Goal: Task Accomplishment & Management: Use online tool/utility

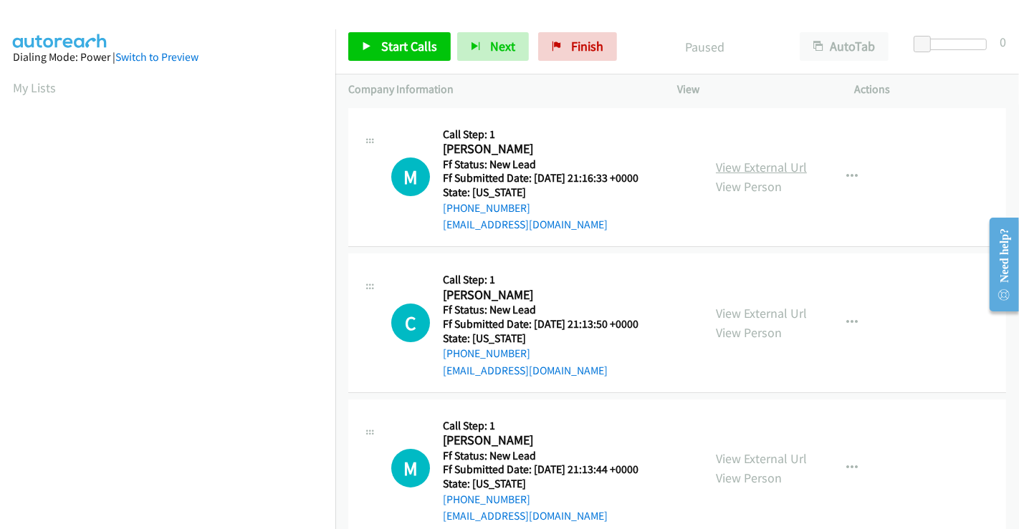
click at [751, 173] on link "View External Url" at bounding box center [761, 167] width 91 height 16
click at [748, 313] on link "View External Url" at bounding box center [761, 313] width 91 height 16
click at [742, 457] on link "View External Url" at bounding box center [761, 459] width 91 height 16
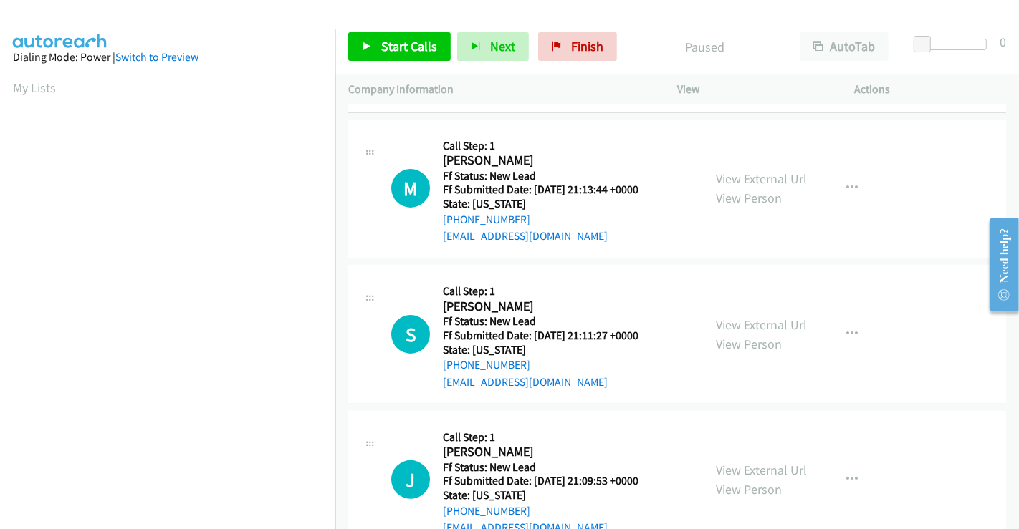
scroll to position [318, 0]
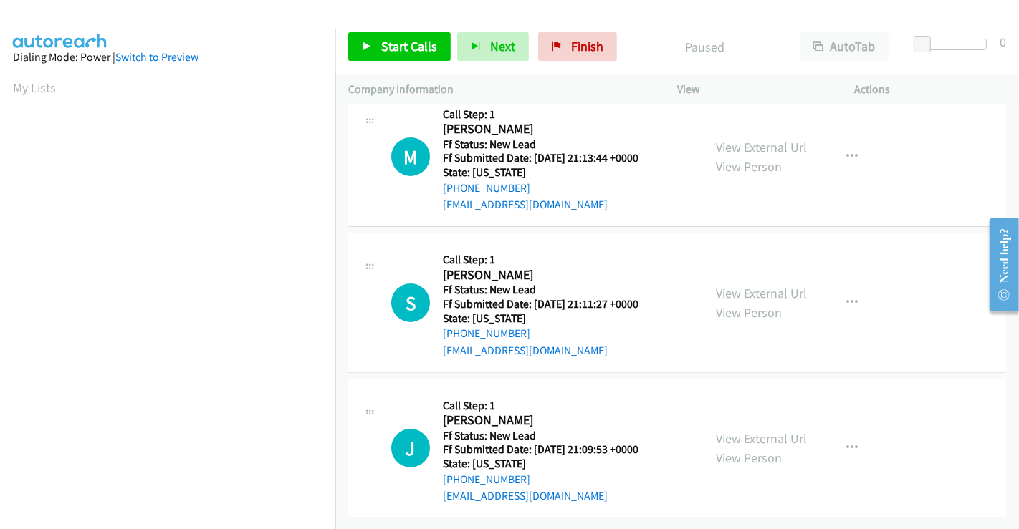
click at [741, 287] on link "View External Url" at bounding box center [761, 293] width 91 height 16
click at [764, 431] on link "View External Url" at bounding box center [761, 439] width 91 height 16
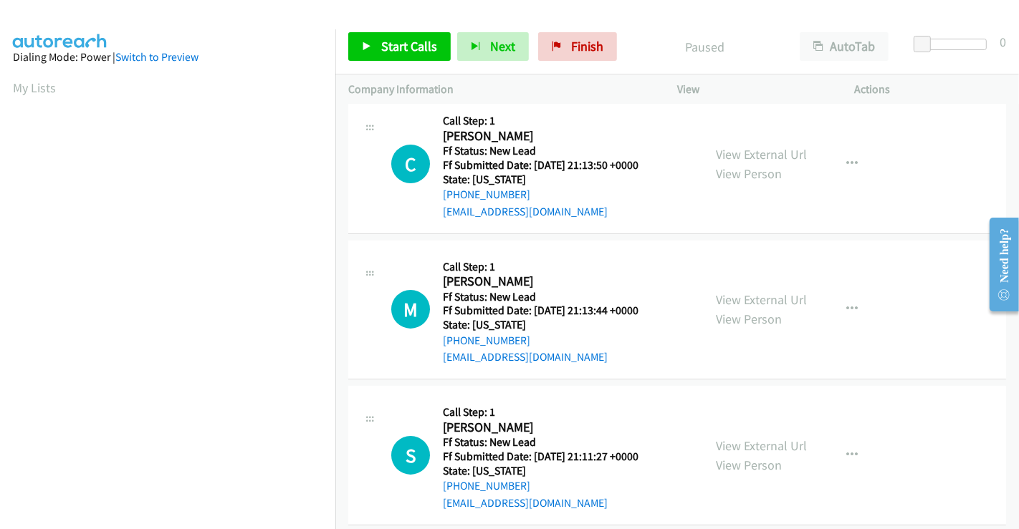
scroll to position [0, 0]
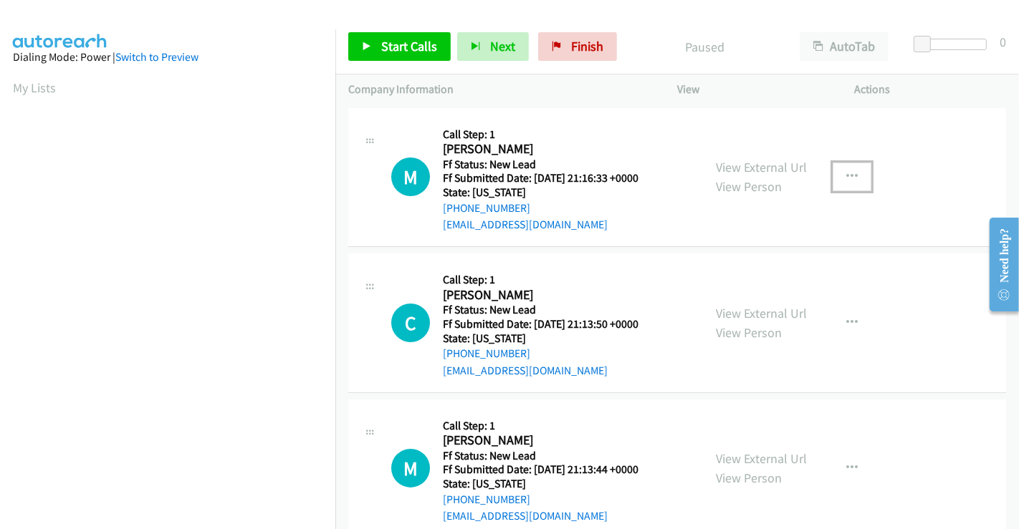
click at [850, 173] on icon "button" at bounding box center [851, 176] width 11 height 11
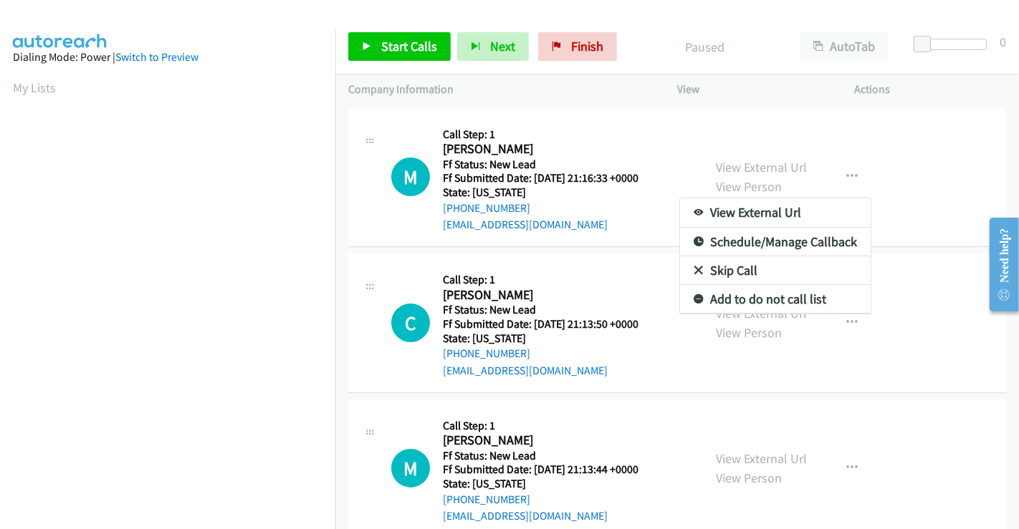
drag, startPoint x: 724, startPoint y: 273, endPoint x: 385, endPoint y: 69, distance: 394.6
click at [724, 273] on link "Skip Call" at bounding box center [775, 270] width 191 height 29
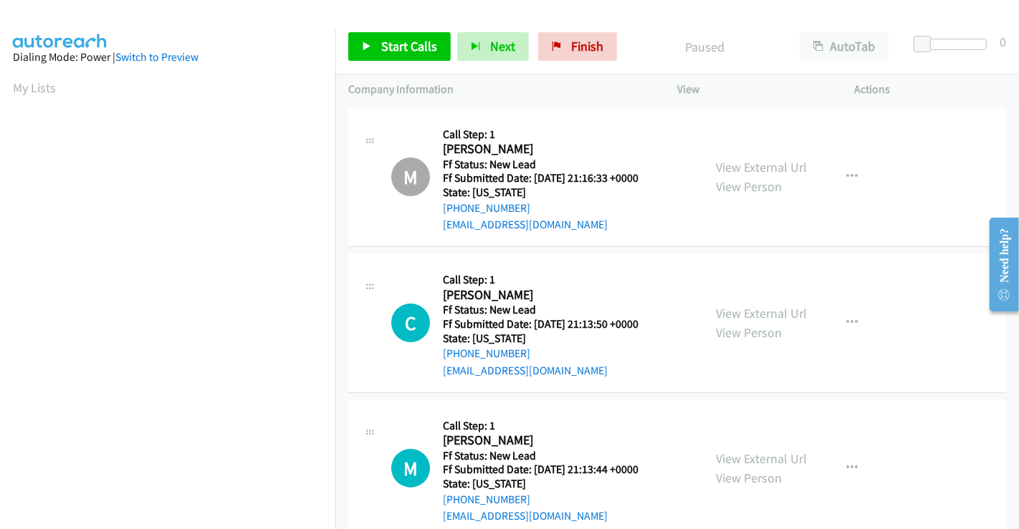
scroll to position [276, 0]
click at [381, 36] on link "Start Calls" at bounding box center [399, 46] width 102 height 29
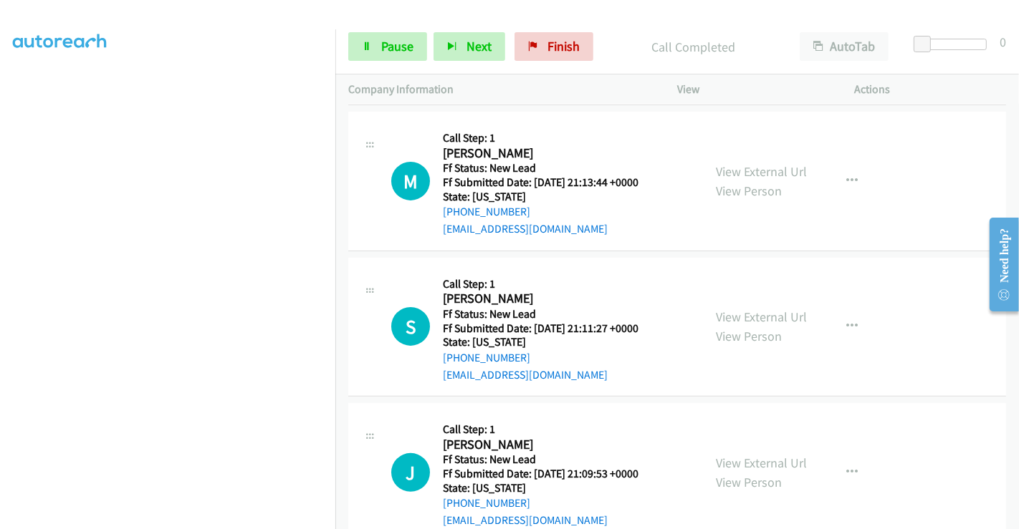
scroll to position [348, 0]
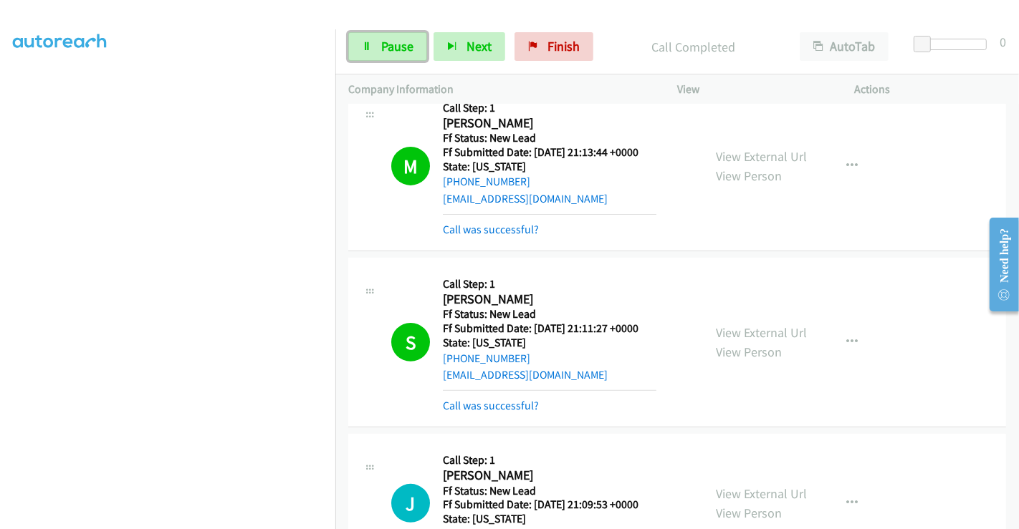
drag, startPoint x: 370, startPoint y: 52, endPoint x: 375, endPoint y: 60, distance: 10.0
click at [371, 52] on link "Pause" at bounding box center [387, 46] width 79 height 29
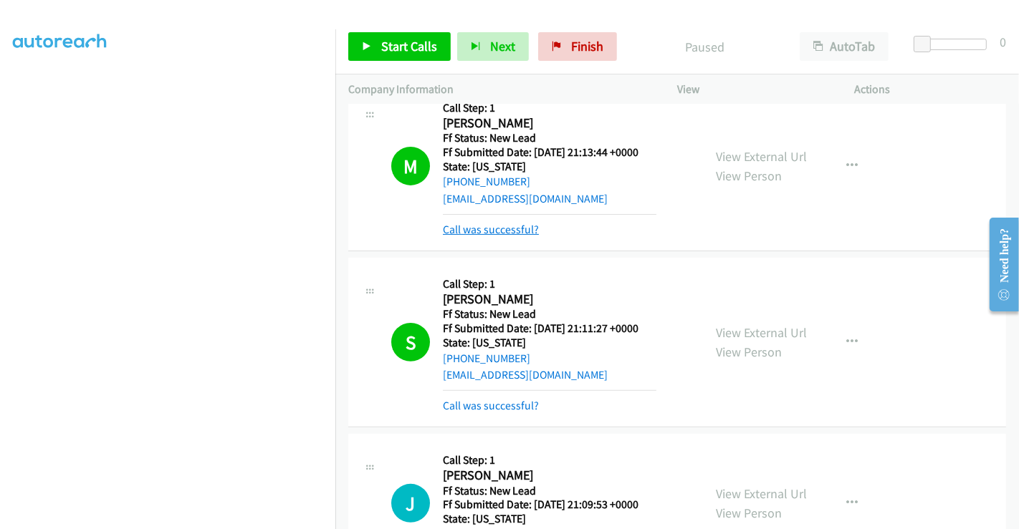
click at [502, 229] on link "Call was successful?" at bounding box center [491, 230] width 96 height 14
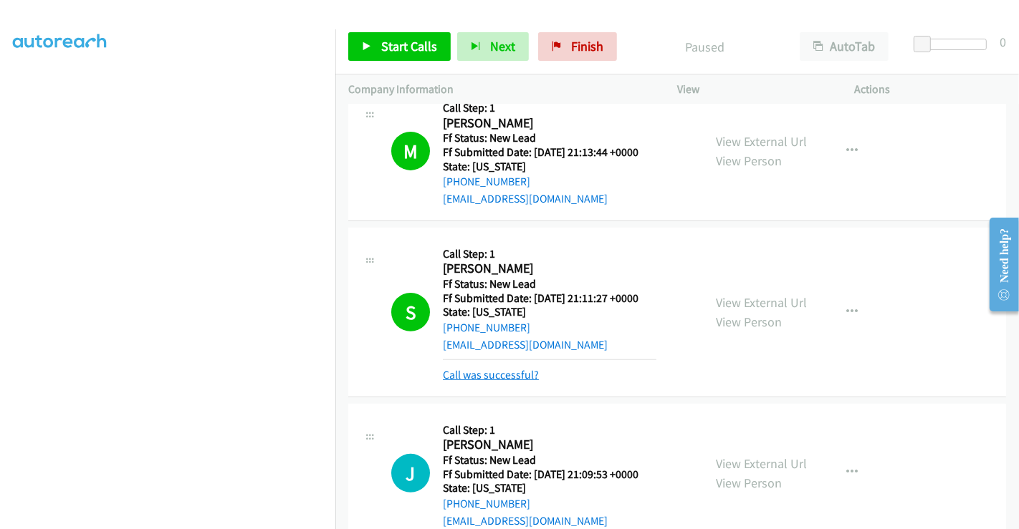
click at [507, 378] on link "Call was successful?" at bounding box center [491, 375] width 96 height 14
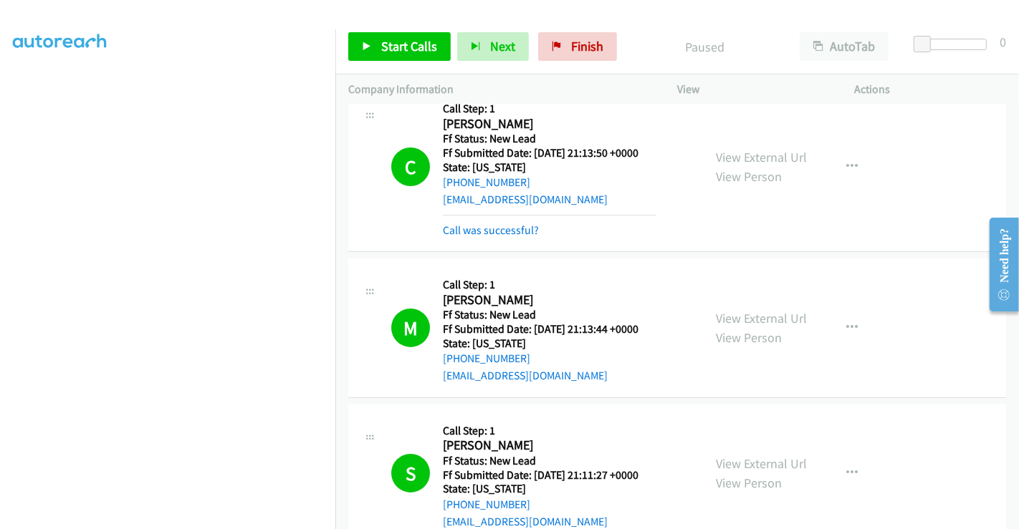
scroll to position [30, 0]
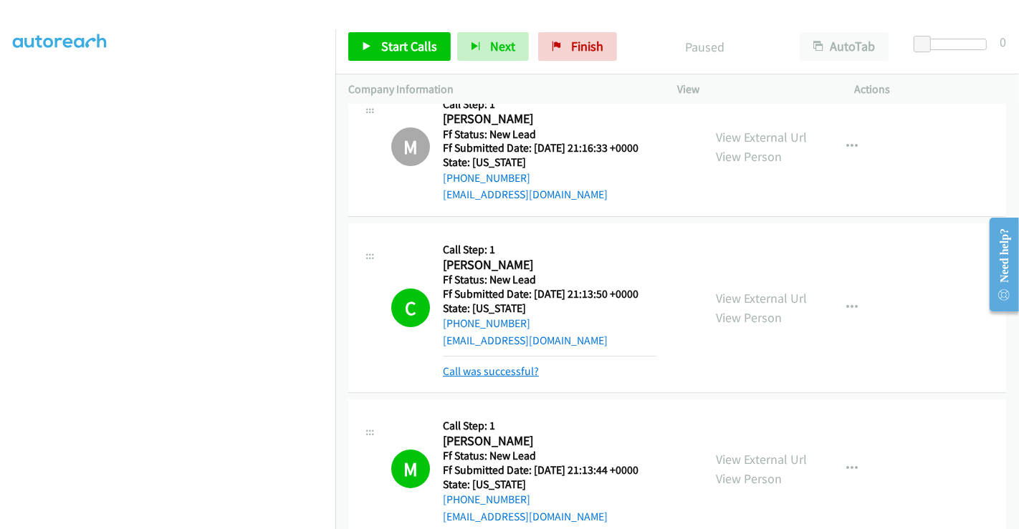
click at [494, 371] on link "Call was successful?" at bounding box center [491, 372] width 96 height 14
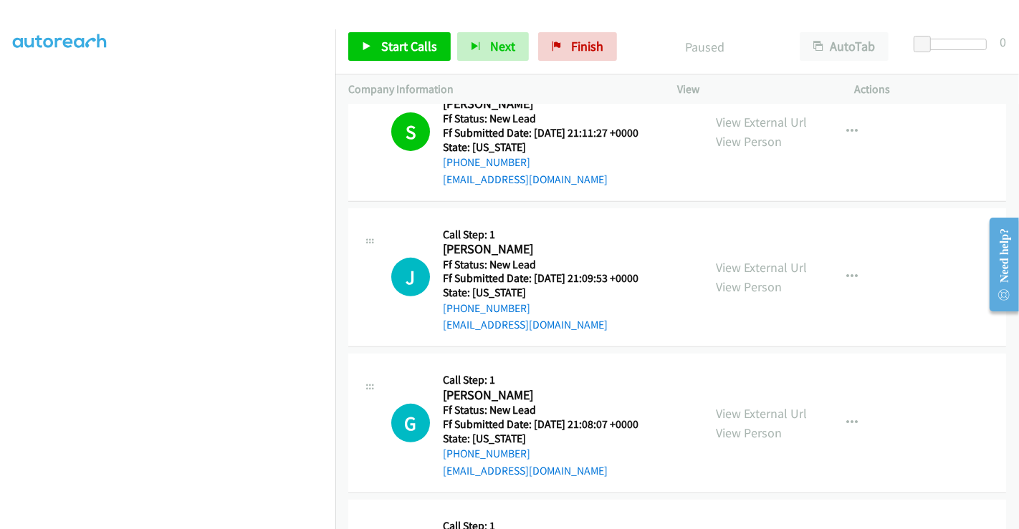
scroll to position [507, 0]
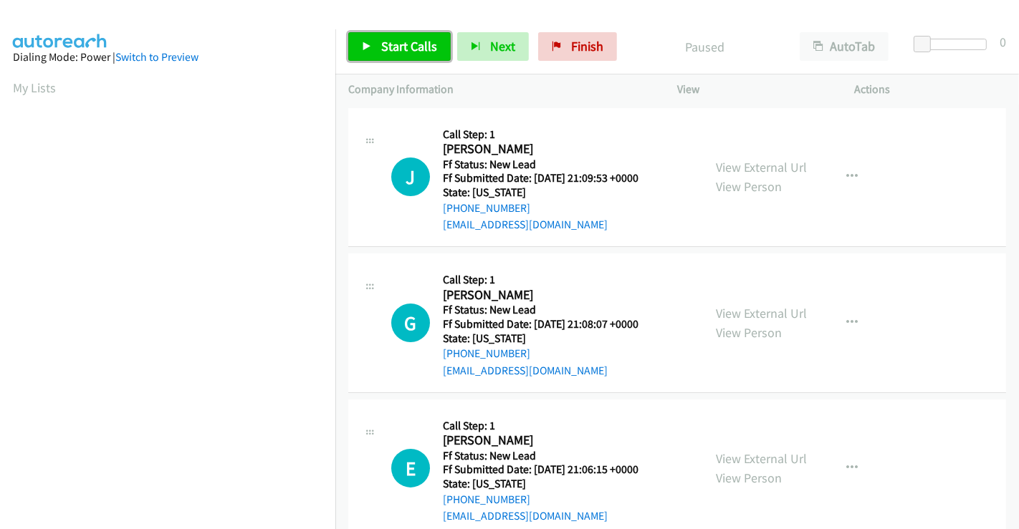
click at [395, 43] on span "Start Calls" at bounding box center [409, 46] width 56 height 16
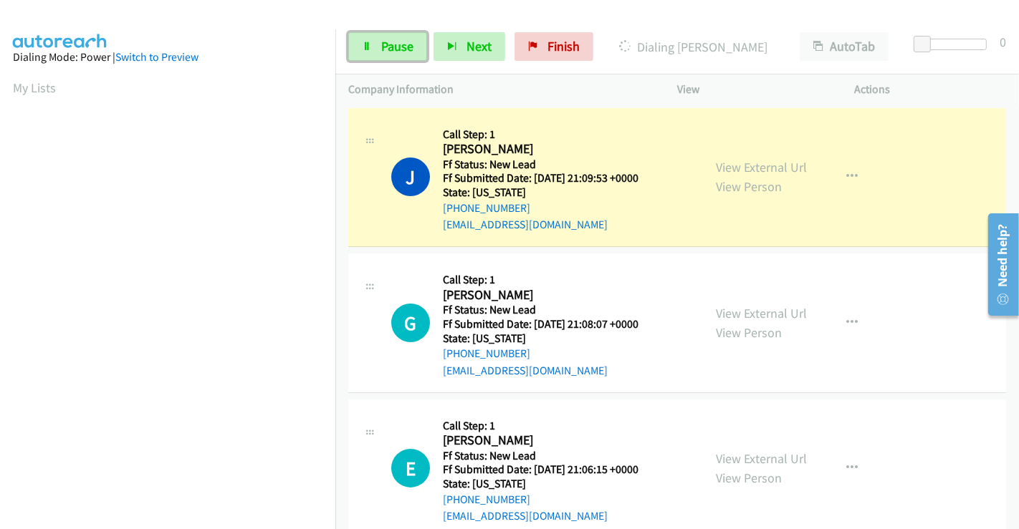
click at [395, 43] on span "Pause" at bounding box center [397, 46] width 32 height 16
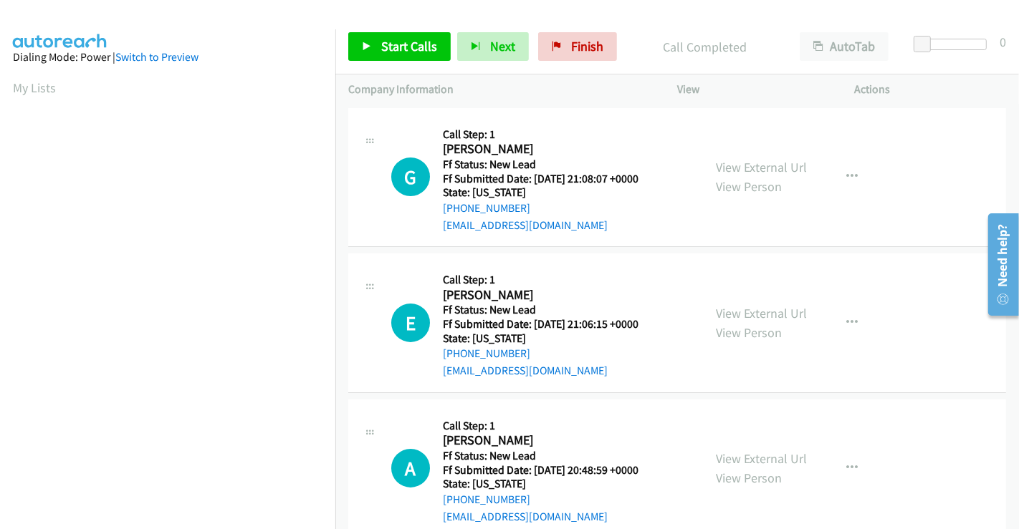
scroll to position [206, 0]
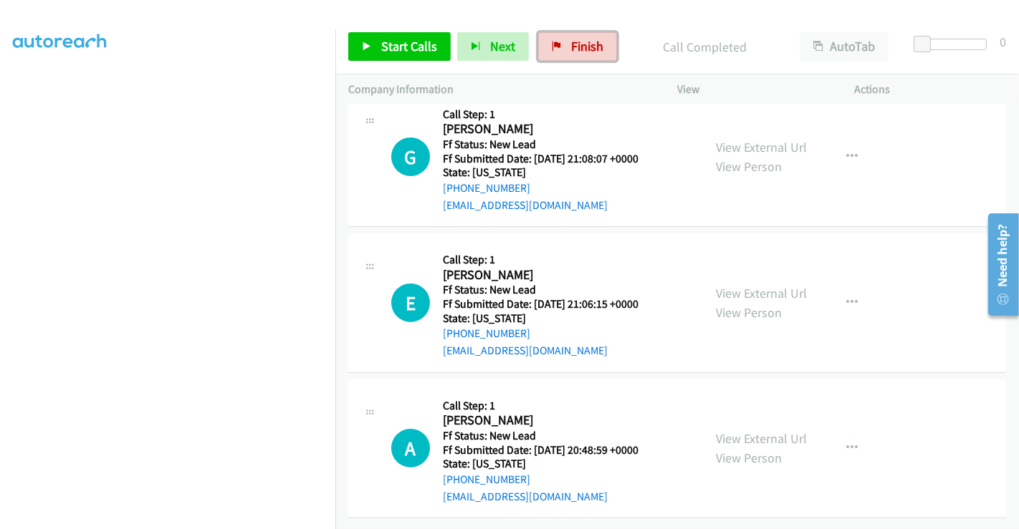
drag, startPoint x: 572, startPoint y: 56, endPoint x: 565, endPoint y: 82, distance: 27.7
click at [572, 56] on link "Finish" at bounding box center [577, 46] width 79 height 29
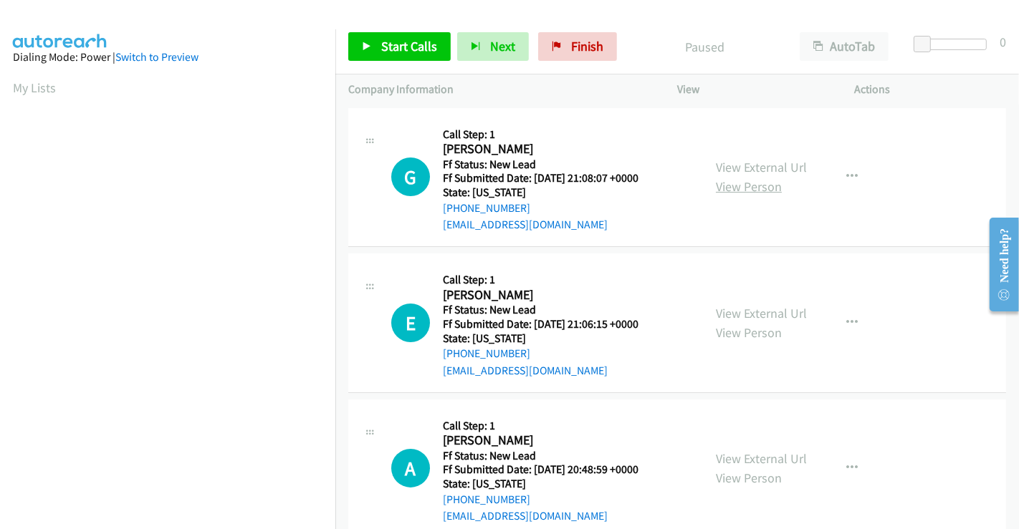
drag, startPoint x: 747, startPoint y: 171, endPoint x: 751, endPoint y: 191, distance: 20.4
click at [747, 171] on link "View External Url" at bounding box center [761, 167] width 91 height 16
click at [748, 316] on link "View External Url" at bounding box center [761, 313] width 91 height 16
click at [753, 453] on link "View External Url" at bounding box center [761, 459] width 91 height 16
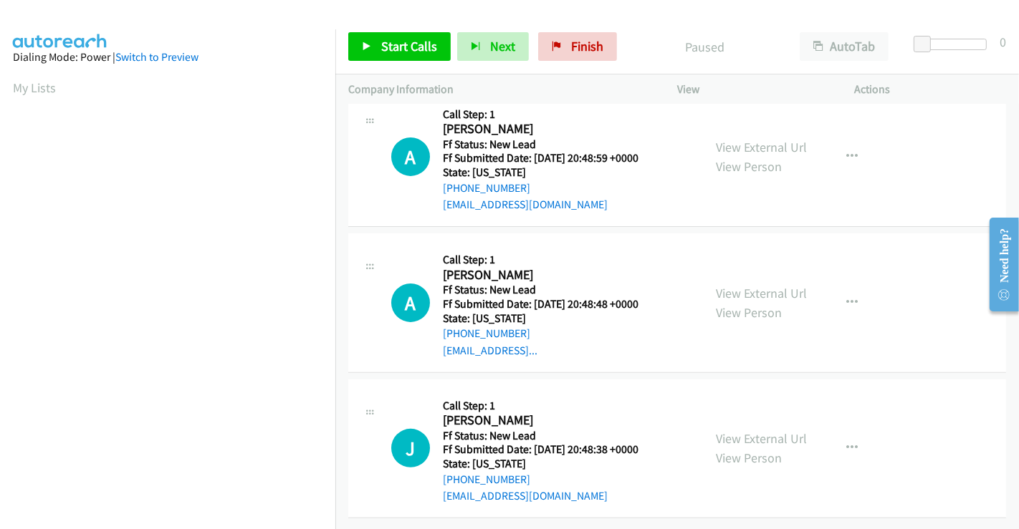
scroll to position [322, 0]
click at [752, 285] on link "View External Url" at bounding box center [761, 293] width 91 height 16
click at [739, 431] on link "View External Url" at bounding box center [761, 439] width 91 height 16
click at [374, 44] on link "Start Calls" at bounding box center [399, 46] width 102 height 29
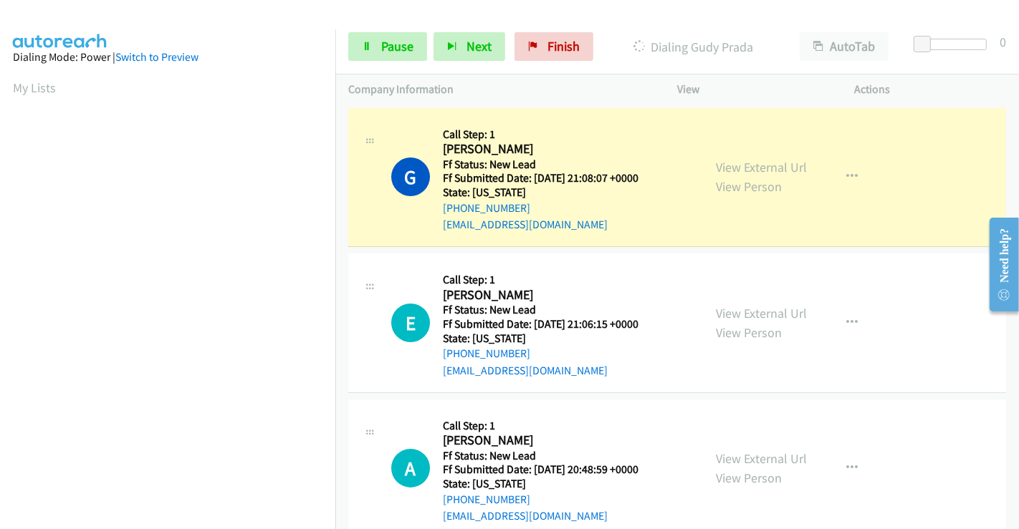
scroll to position [276, 0]
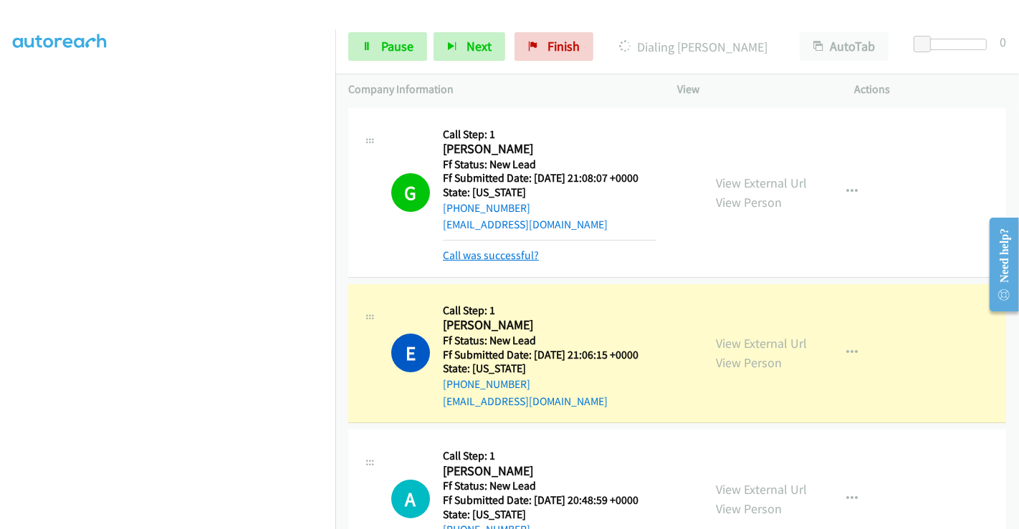
click at [498, 256] on link "Call was successful?" at bounding box center [491, 256] width 96 height 14
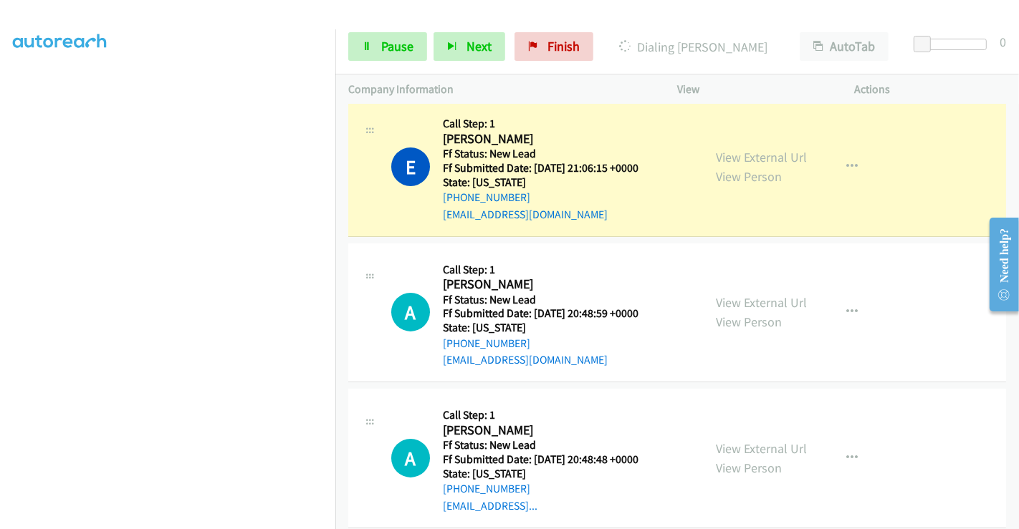
scroll to position [159, 0]
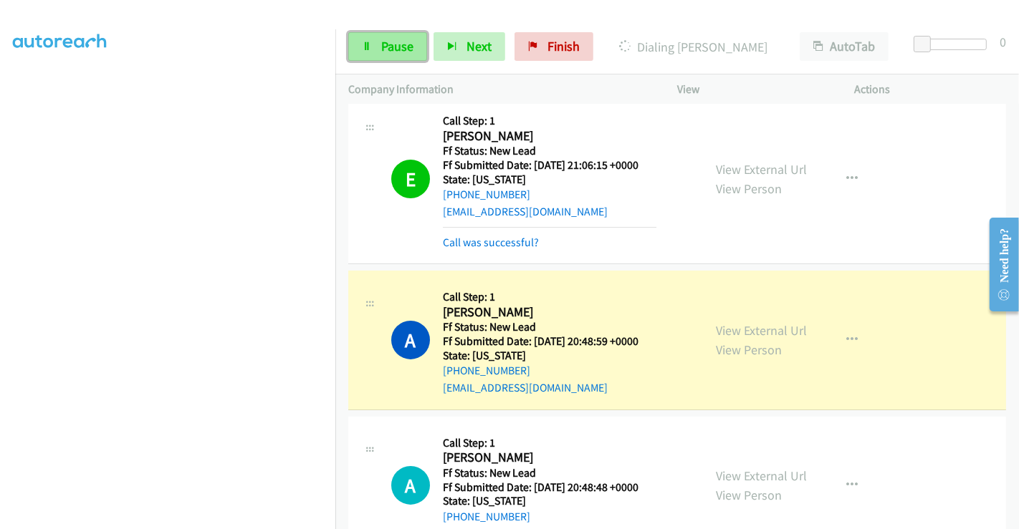
click at [391, 49] on span "Pause" at bounding box center [397, 46] width 32 height 16
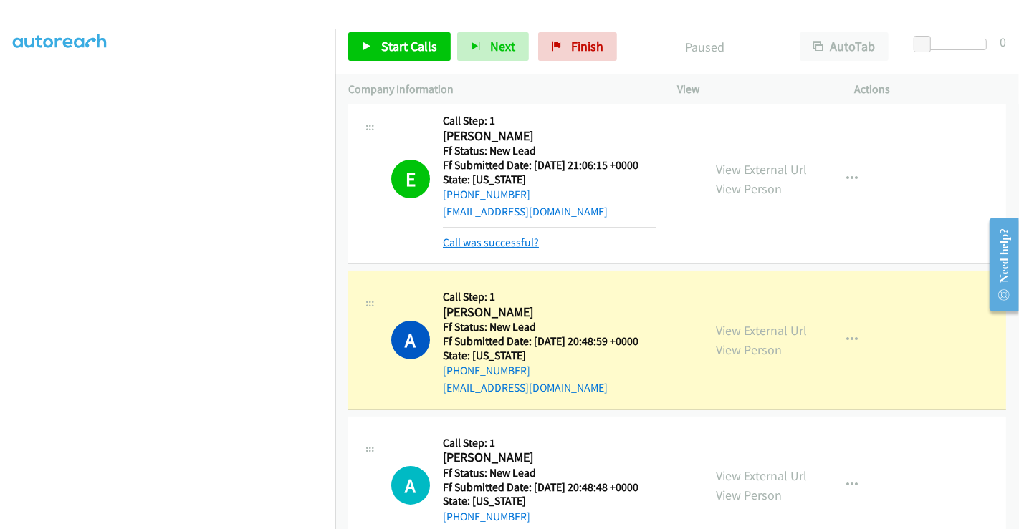
click at [485, 242] on link "Call was successful?" at bounding box center [491, 243] width 96 height 14
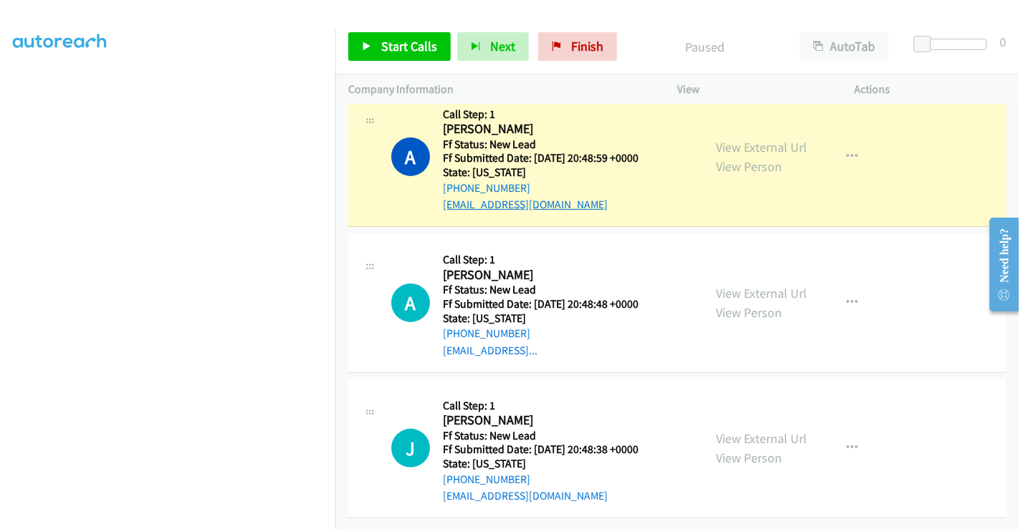
scroll to position [322, 0]
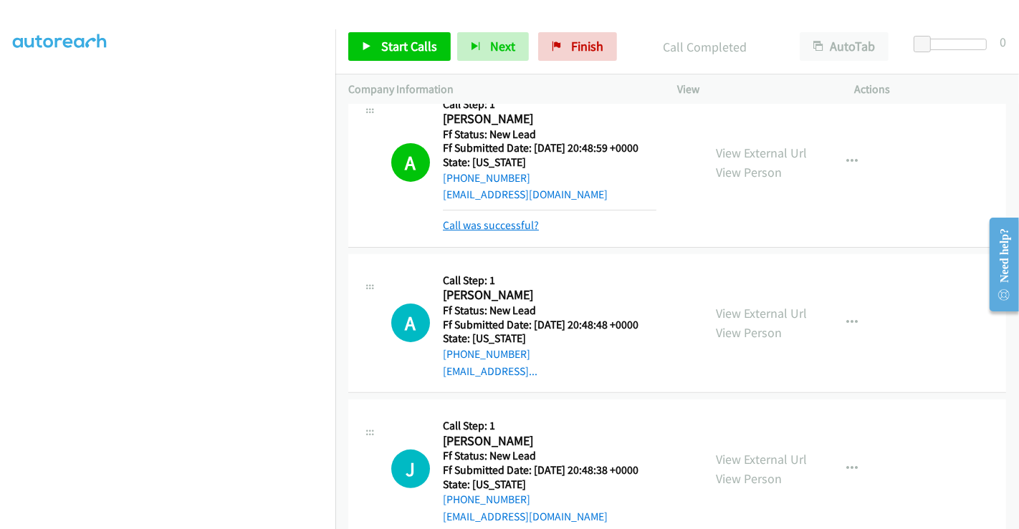
click at [474, 219] on link "Call was successful?" at bounding box center [491, 226] width 96 height 14
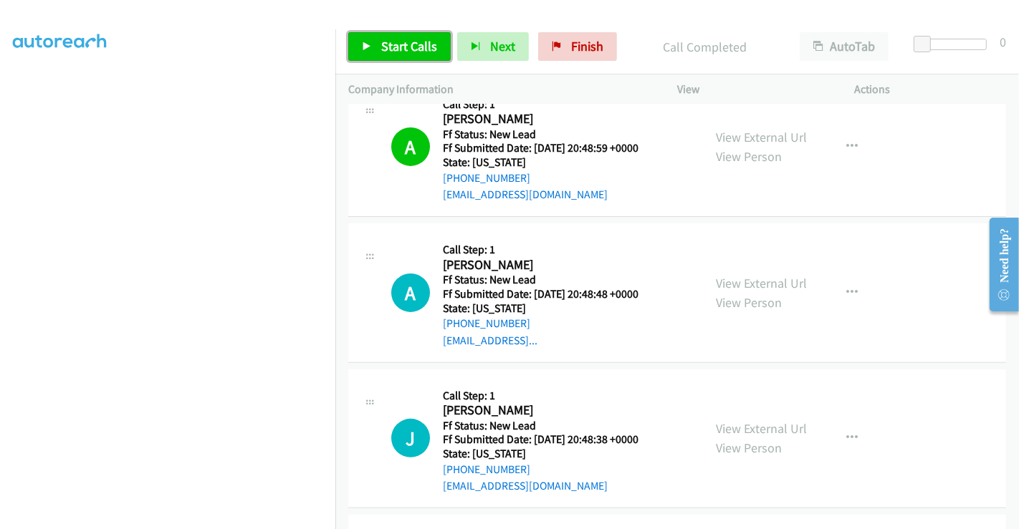
click at [391, 50] on span "Start Calls" at bounding box center [409, 46] width 56 height 16
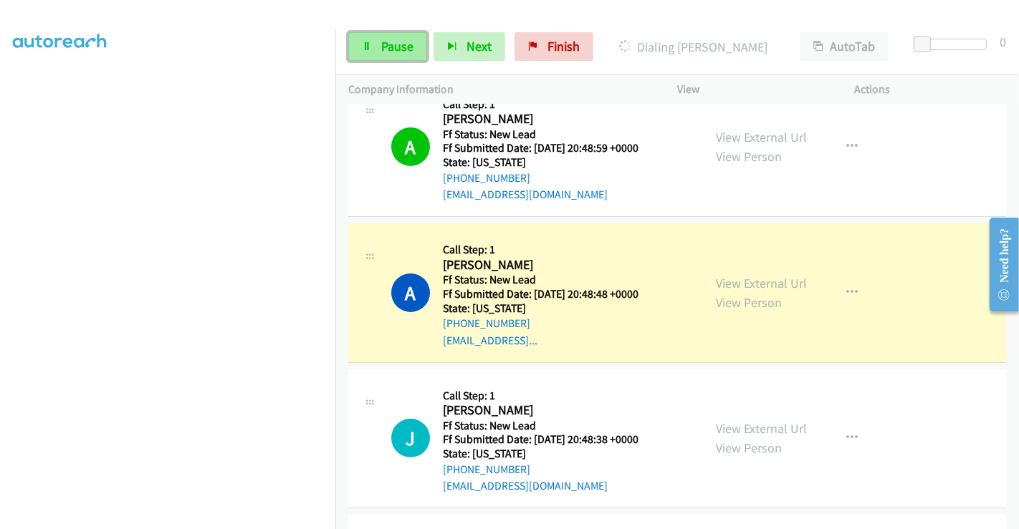
click at [405, 51] on span "Pause" at bounding box center [397, 46] width 32 height 16
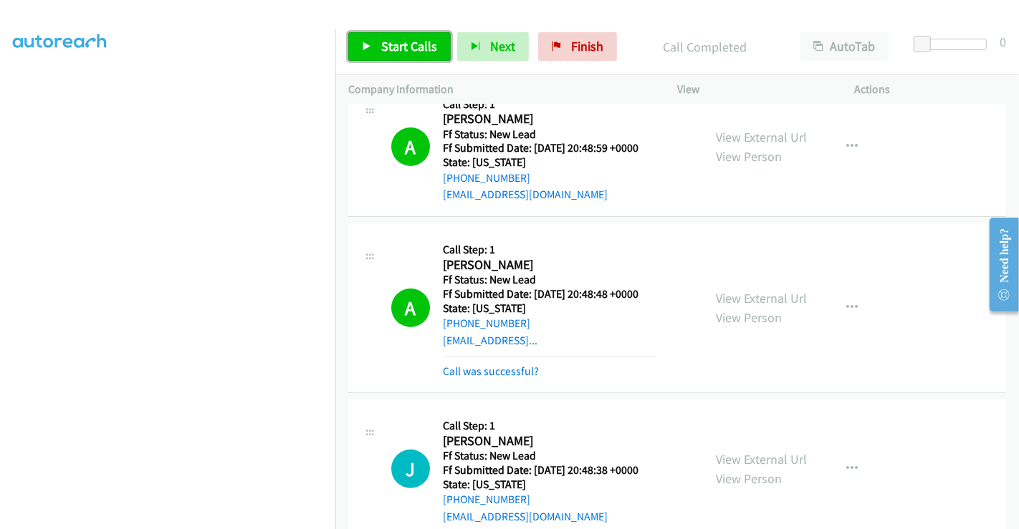
click at [405, 42] on span "Start Calls" at bounding box center [409, 46] width 56 height 16
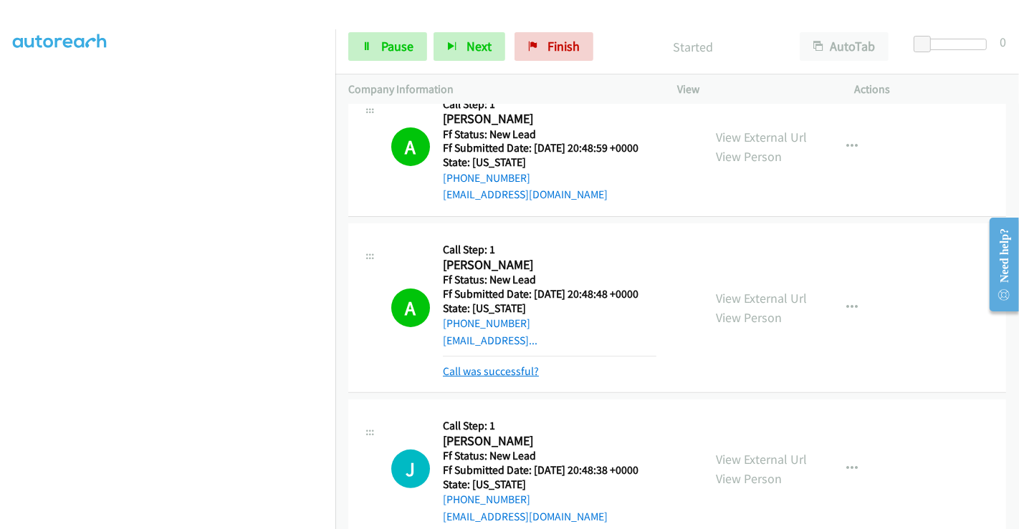
click at [518, 368] on link "Call was successful?" at bounding box center [491, 372] width 96 height 14
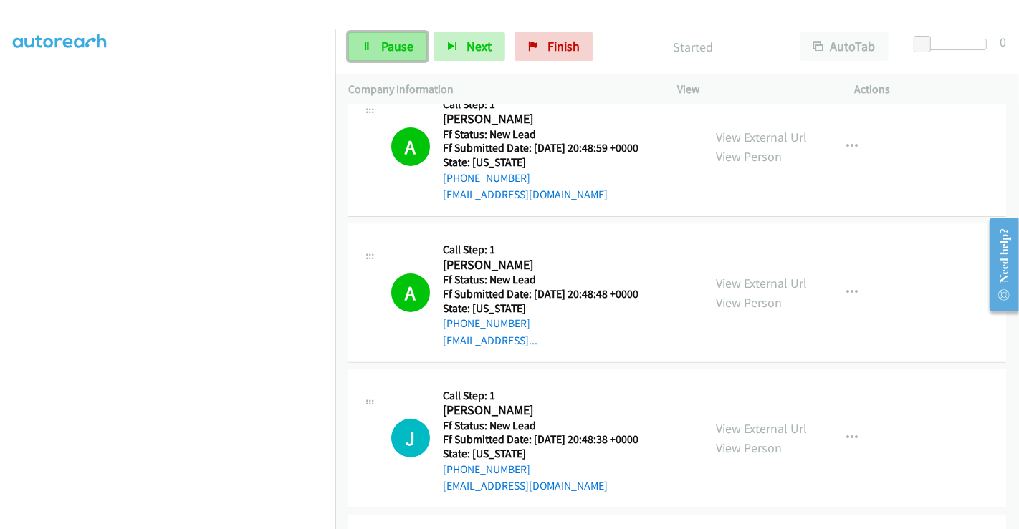
click at [388, 44] on span "Pause" at bounding box center [397, 46] width 32 height 16
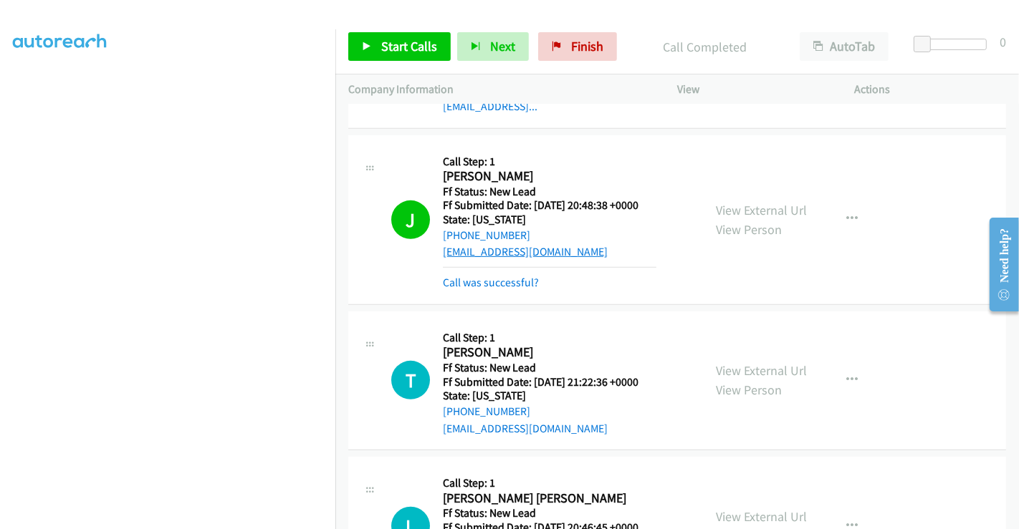
scroll to position [560, 0]
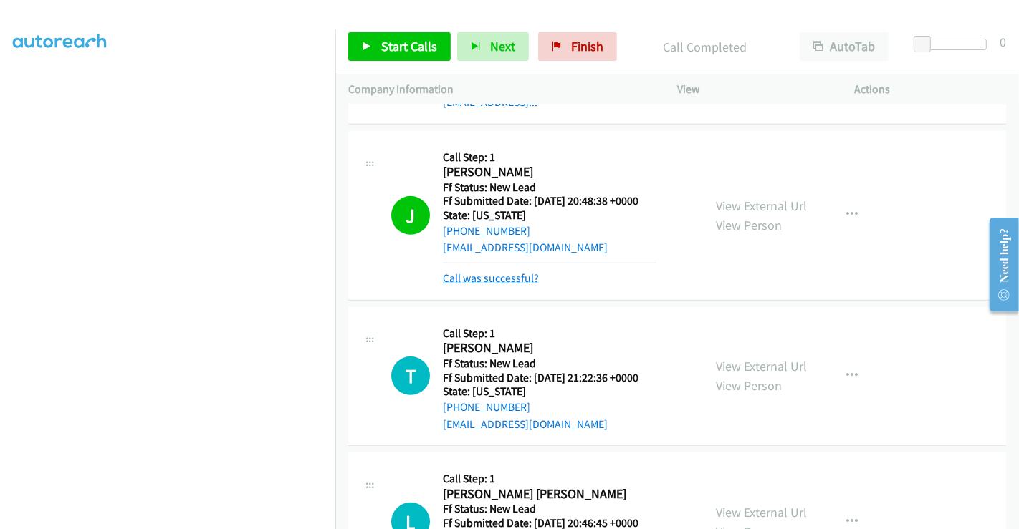
click at [517, 274] on link "Call was successful?" at bounding box center [491, 279] width 96 height 14
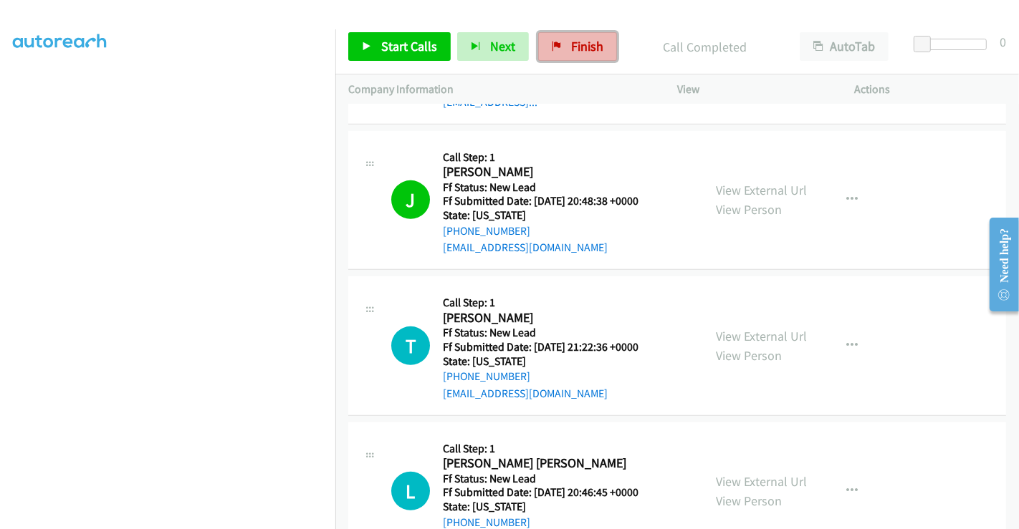
click at [585, 39] on span "Finish" at bounding box center [587, 46] width 32 height 16
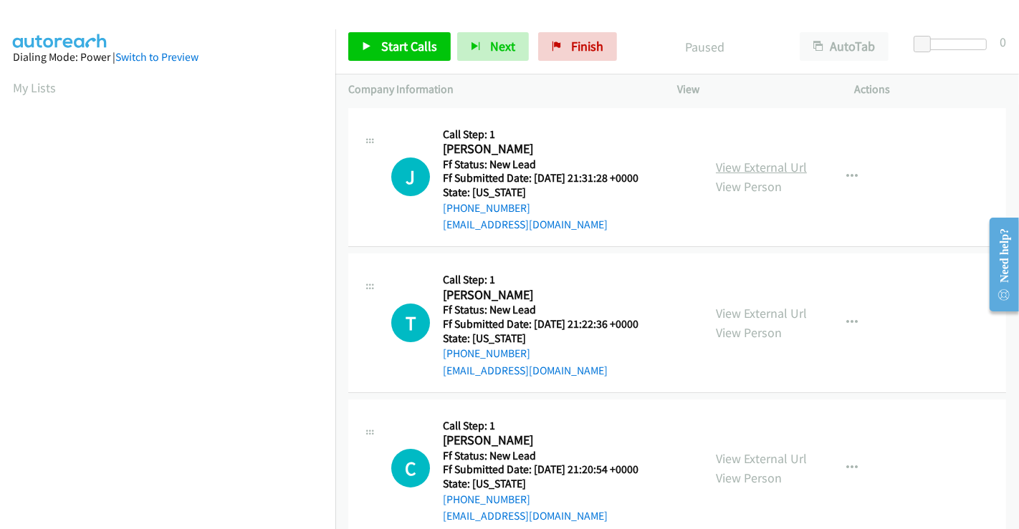
click at [765, 167] on link "View External Url" at bounding box center [761, 167] width 91 height 16
click at [751, 309] on link "View External Url" at bounding box center [761, 313] width 91 height 16
click at [749, 461] on link "View External Url" at bounding box center [761, 459] width 91 height 16
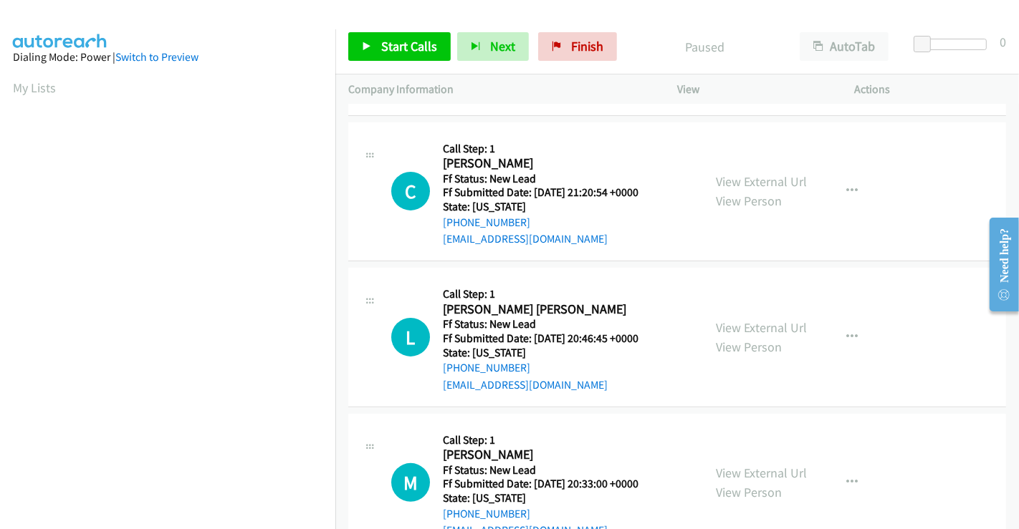
scroll to position [322, 0]
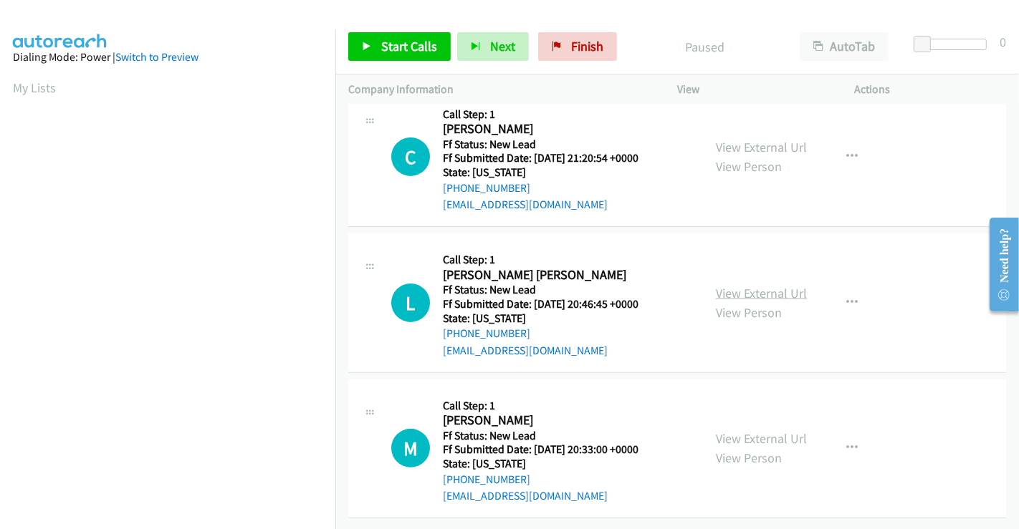
click at [762, 285] on link "View External Url" at bounding box center [761, 293] width 91 height 16
click at [751, 431] on link "View External Url" at bounding box center [761, 439] width 91 height 16
click at [405, 46] on span "Start Calls" at bounding box center [409, 46] width 56 height 16
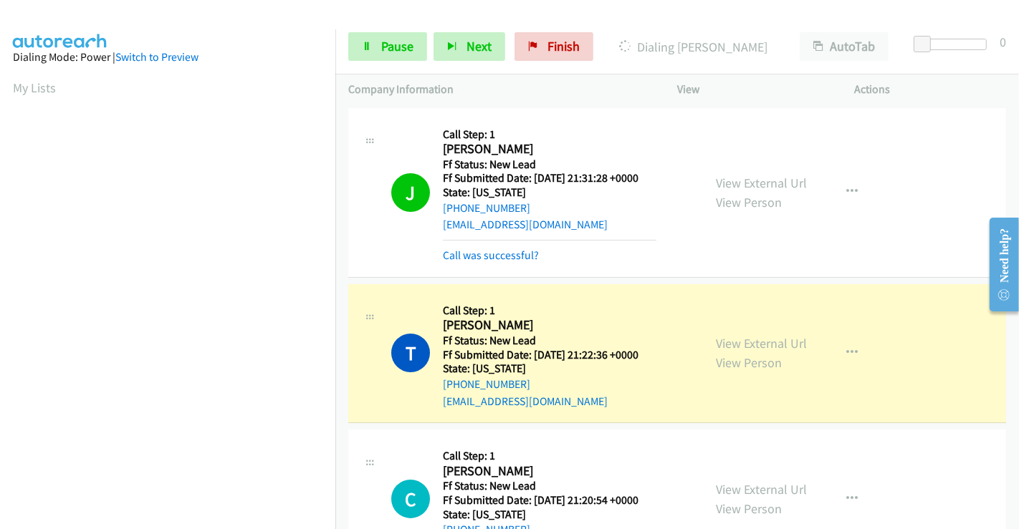
scroll to position [276, 0]
click at [491, 259] on link "Call was successful?" at bounding box center [491, 256] width 96 height 14
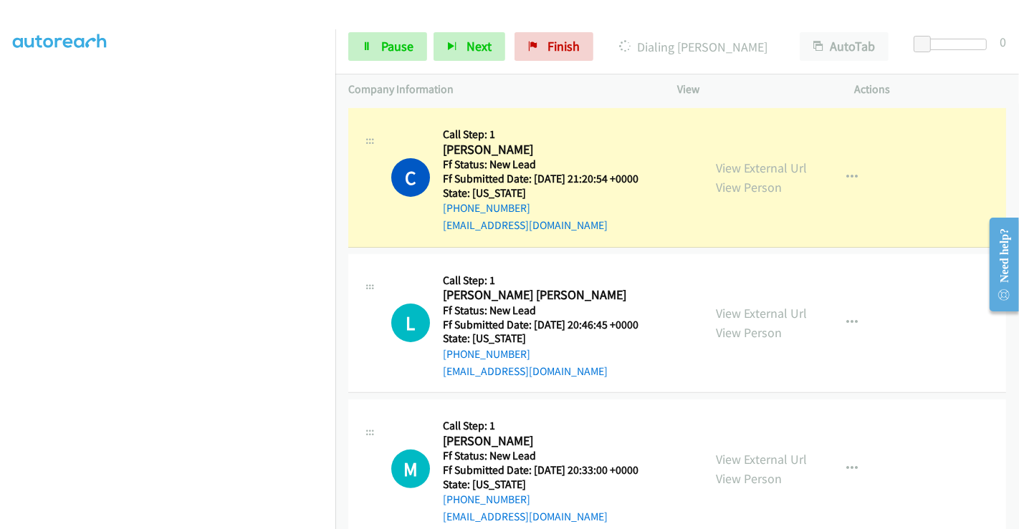
scroll to position [352, 0]
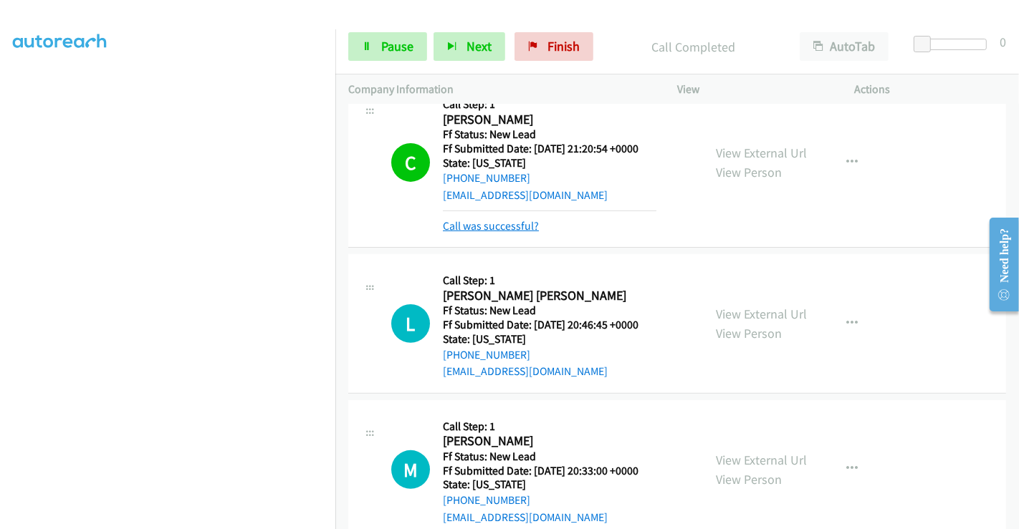
click at [479, 225] on link "Call was successful?" at bounding box center [491, 226] width 96 height 14
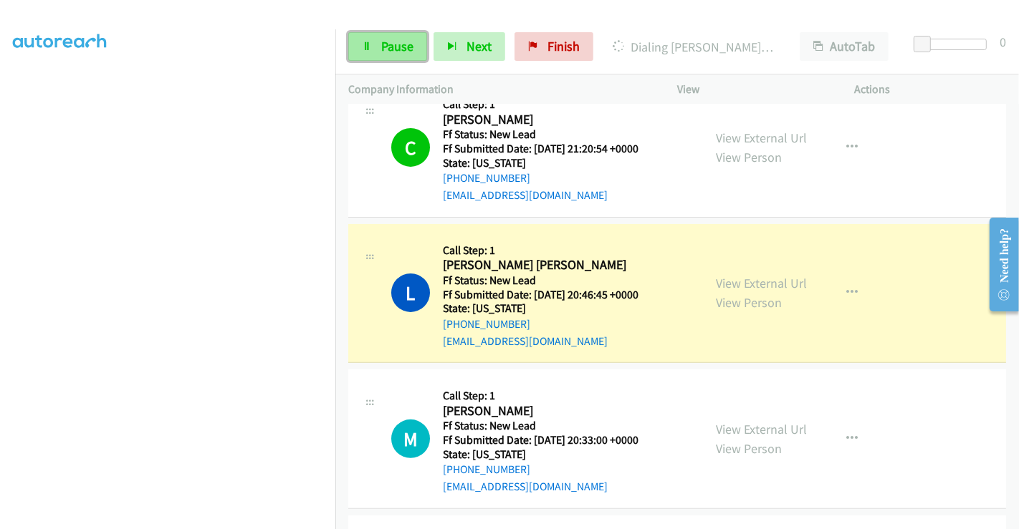
click at [385, 46] on span "Pause" at bounding box center [397, 46] width 32 height 16
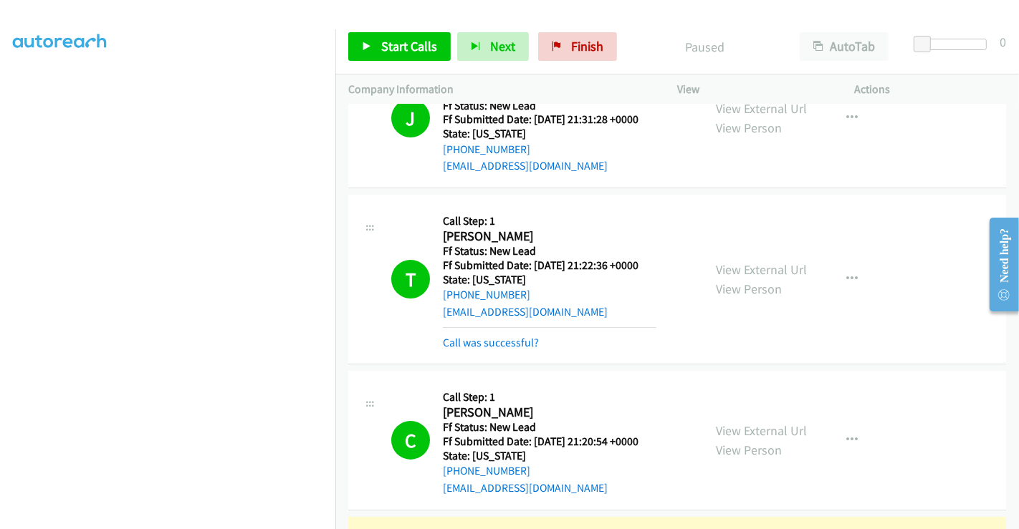
scroll to position [0, 0]
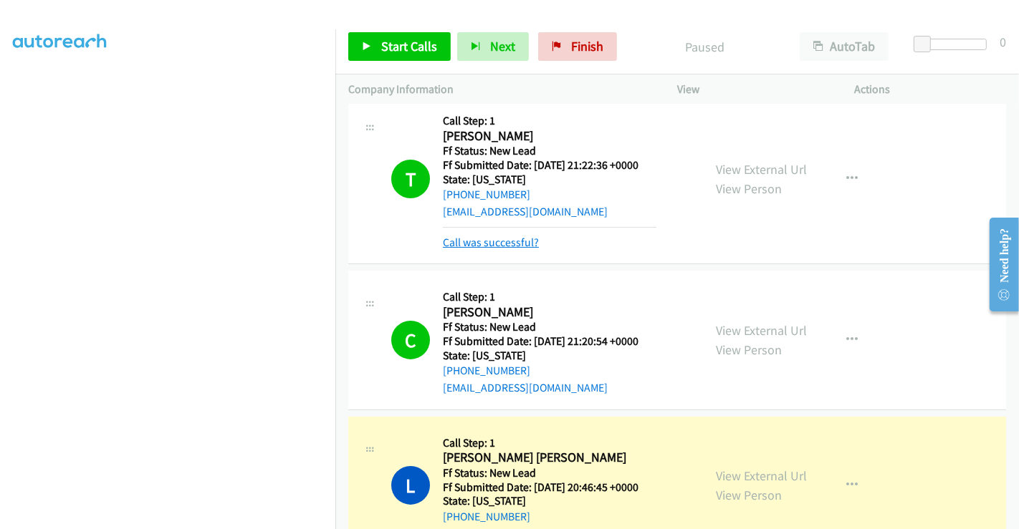
click at [491, 244] on link "Call was successful?" at bounding box center [491, 243] width 96 height 14
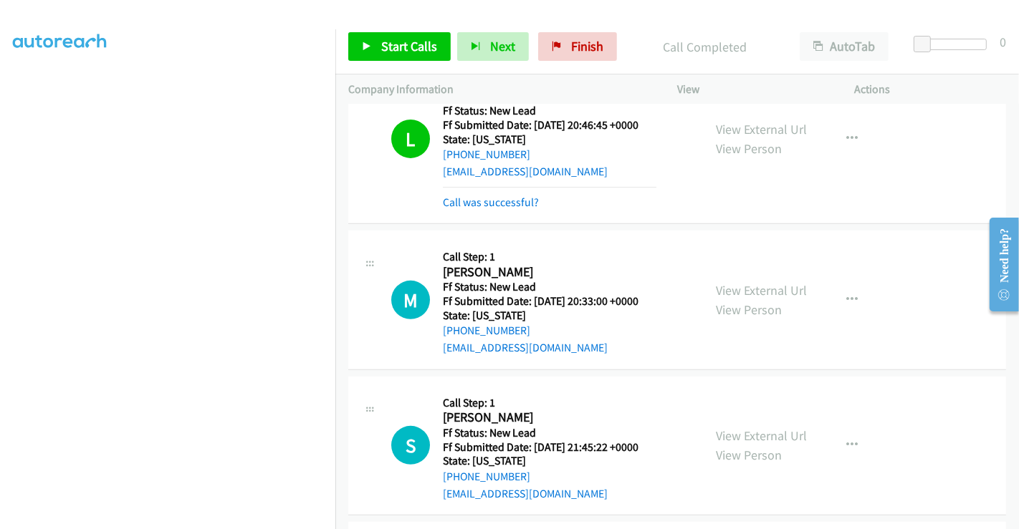
scroll to position [398, 0]
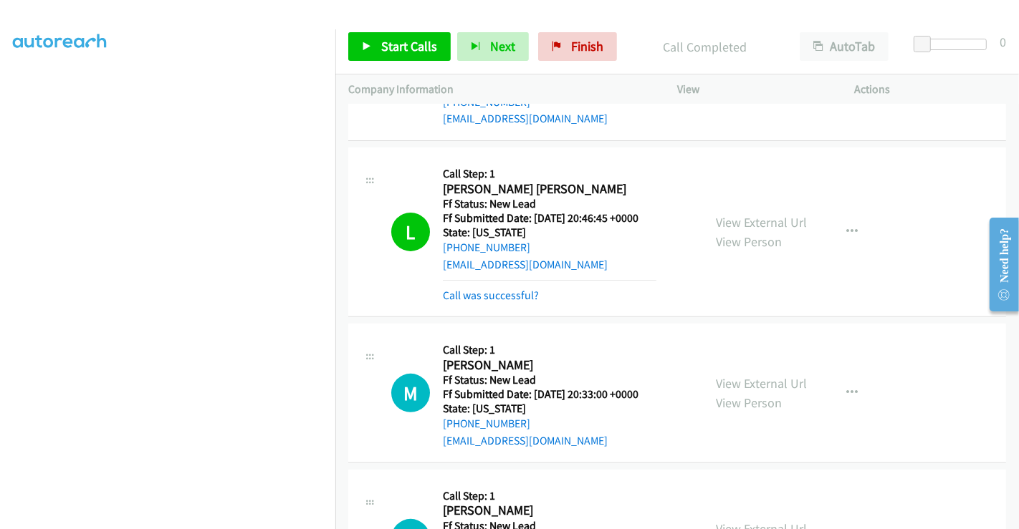
drag, startPoint x: 509, startPoint y: 292, endPoint x: 517, endPoint y: 273, distance: 20.0
click at [509, 292] on link "Call was successful?" at bounding box center [491, 296] width 96 height 14
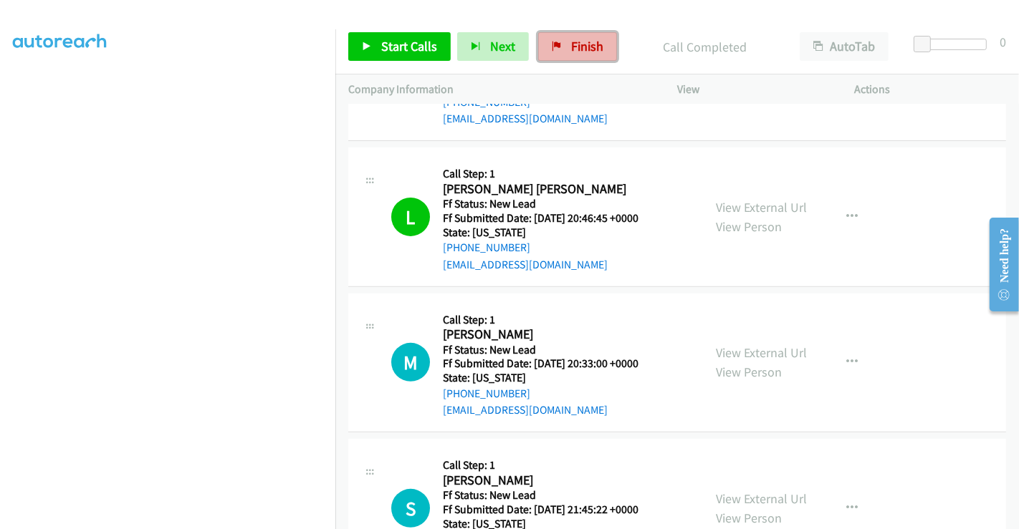
click at [571, 48] on span "Finish" at bounding box center [587, 46] width 32 height 16
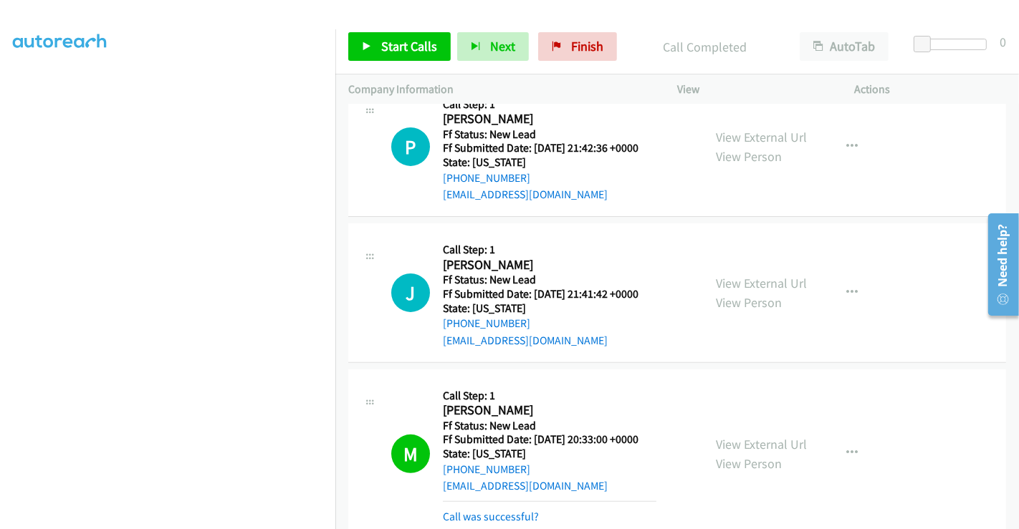
scroll to position [352, 0]
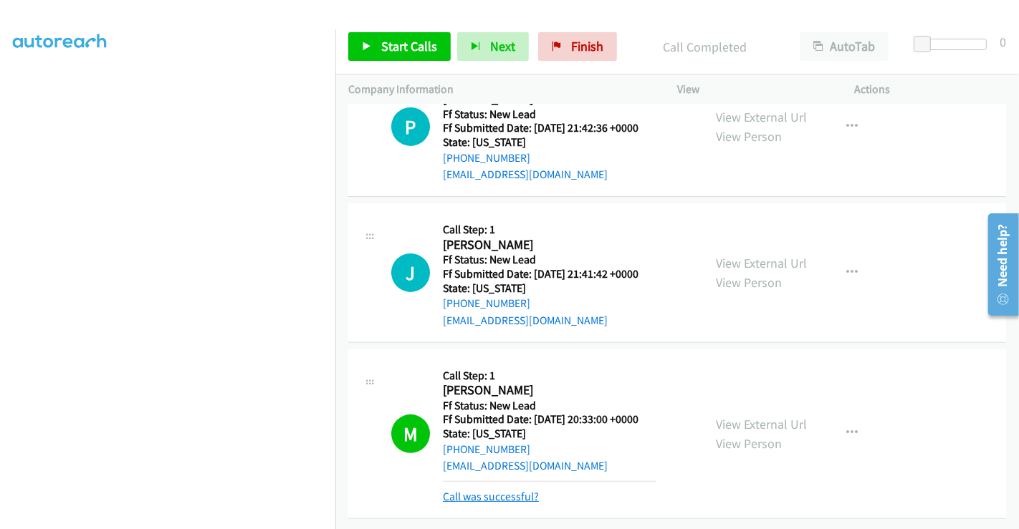
click at [493, 490] on link "Call was successful?" at bounding box center [491, 497] width 96 height 14
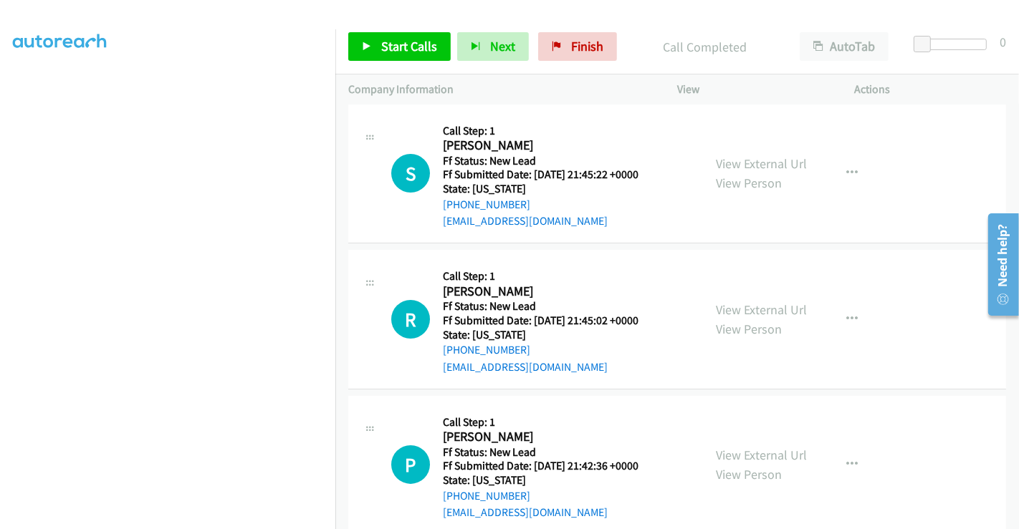
scroll to position [0, 0]
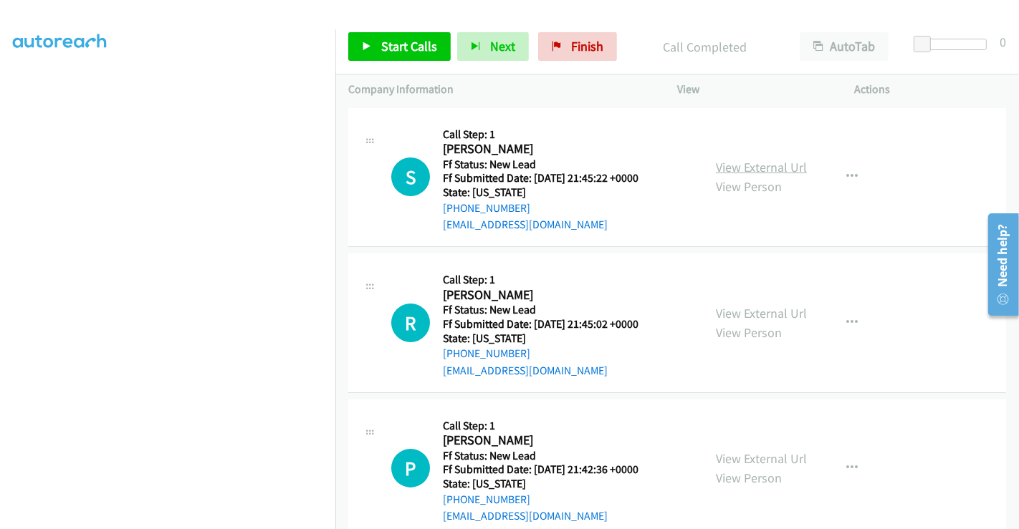
click at [749, 163] on link "View External Url" at bounding box center [761, 167] width 91 height 16
click at [763, 310] on link "View External Url" at bounding box center [761, 313] width 91 height 16
click at [744, 451] on link "View External Url" at bounding box center [761, 459] width 91 height 16
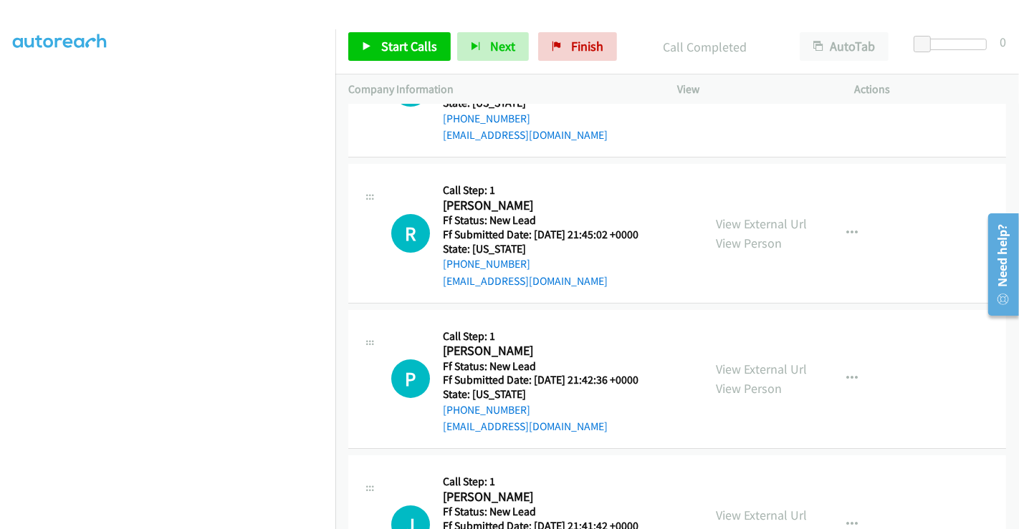
scroll to position [239, 0]
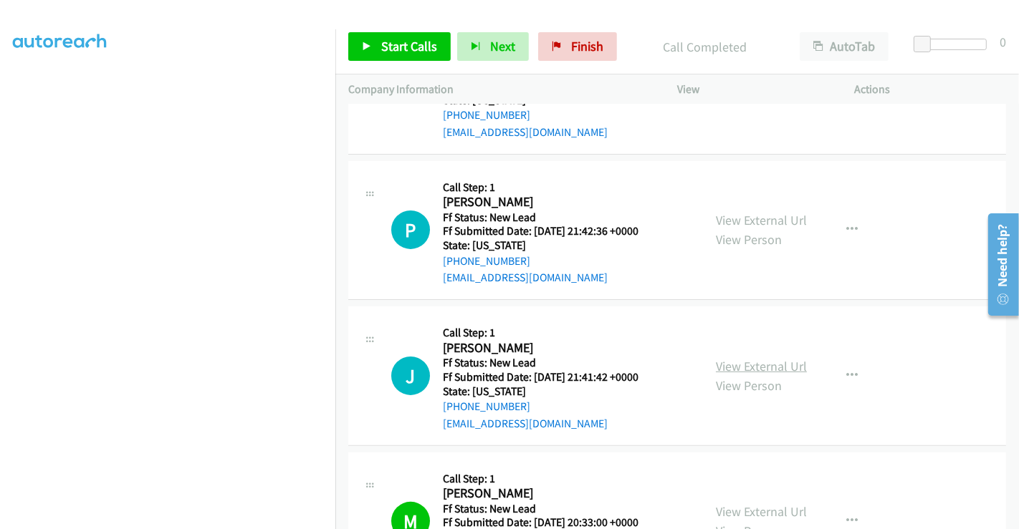
click at [757, 363] on link "View External Url" at bounding box center [761, 366] width 91 height 16
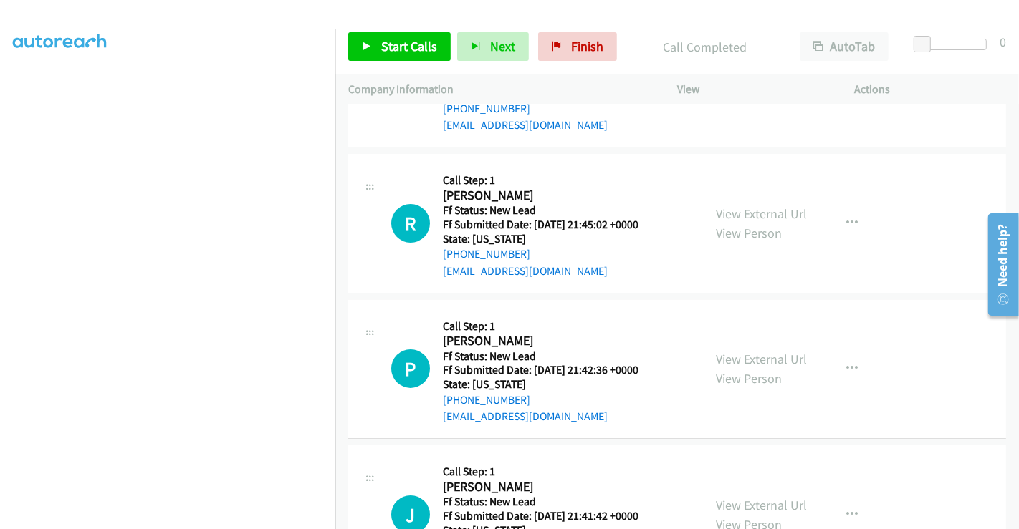
scroll to position [0, 0]
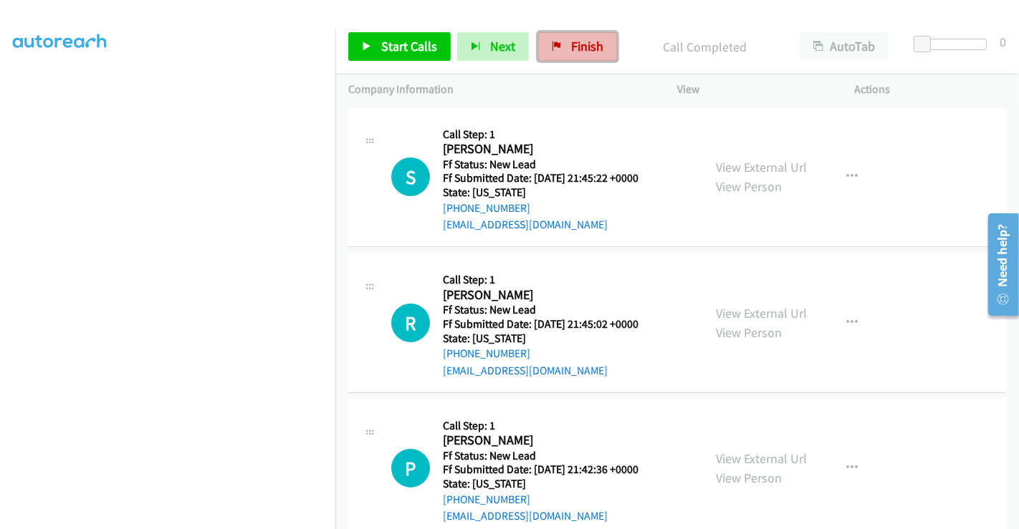
click at [571, 45] on span "Finish" at bounding box center [587, 46] width 32 height 16
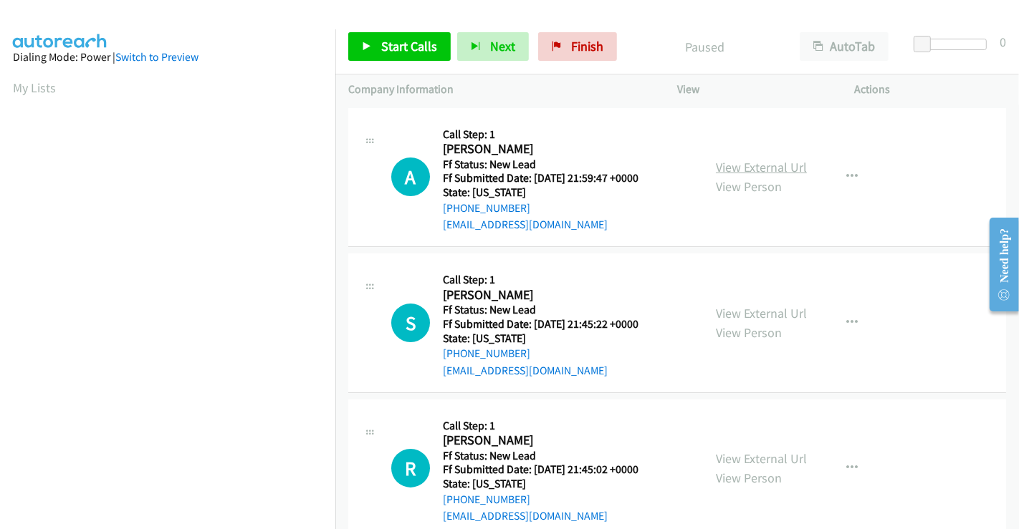
click at [777, 165] on link "View External Url" at bounding box center [761, 167] width 91 height 16
drag, startPoint x: 582, startPoint y: 46, endPoint x: 562, endPoint y: 76, distance: 35.8
click at [582, 46] on span "Finish" at bounding box center [587, 46] width 32 height 16
